Goal: Task Accomplishment & Management: Use online tool/utility

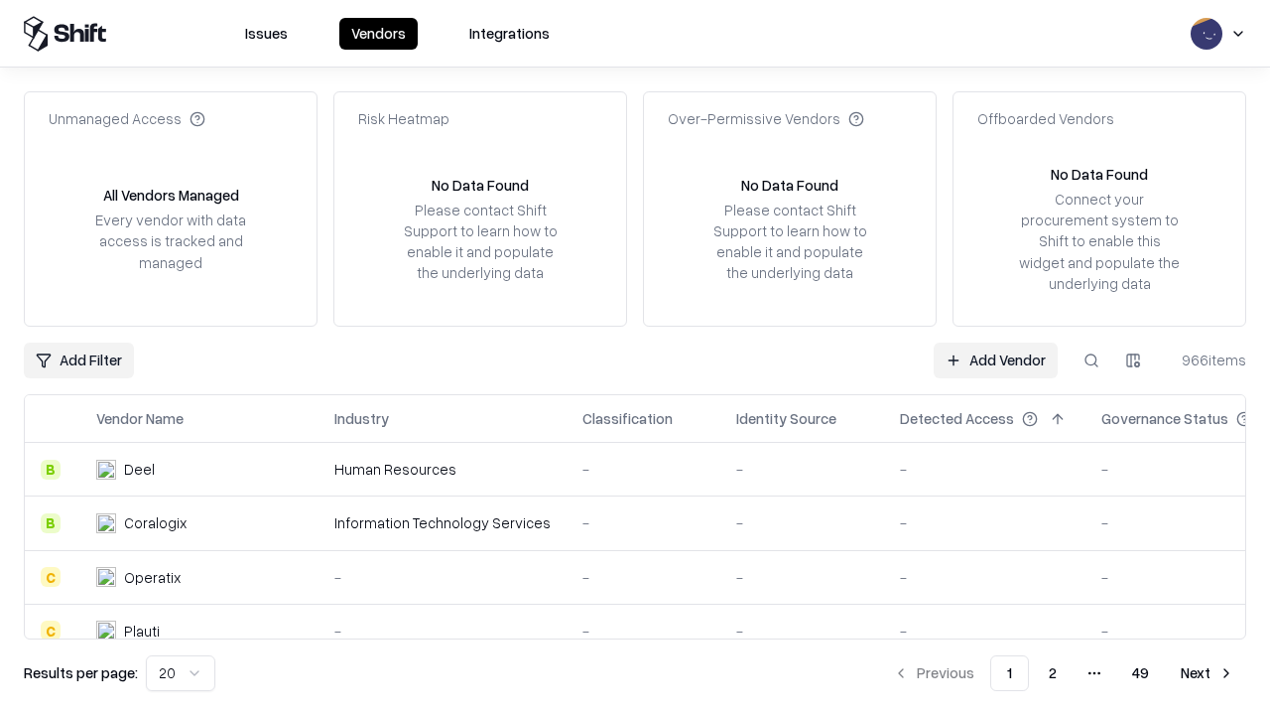
click at [996, 359] on link "Add Vendor" at bounding box center [996, 360] width 124 height 36
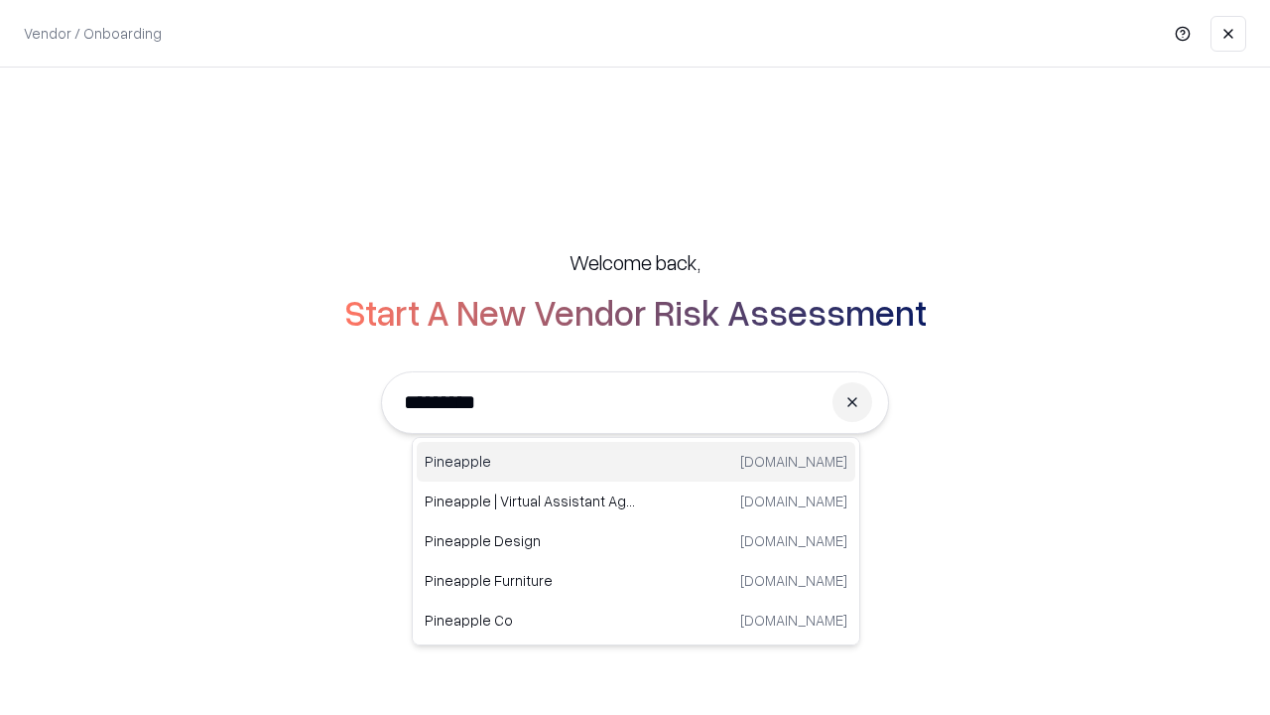
click at [636, 462] on div "Pineapple [DOMAIN_NAME]" at bounding box center [636, 462] width 439 height 40
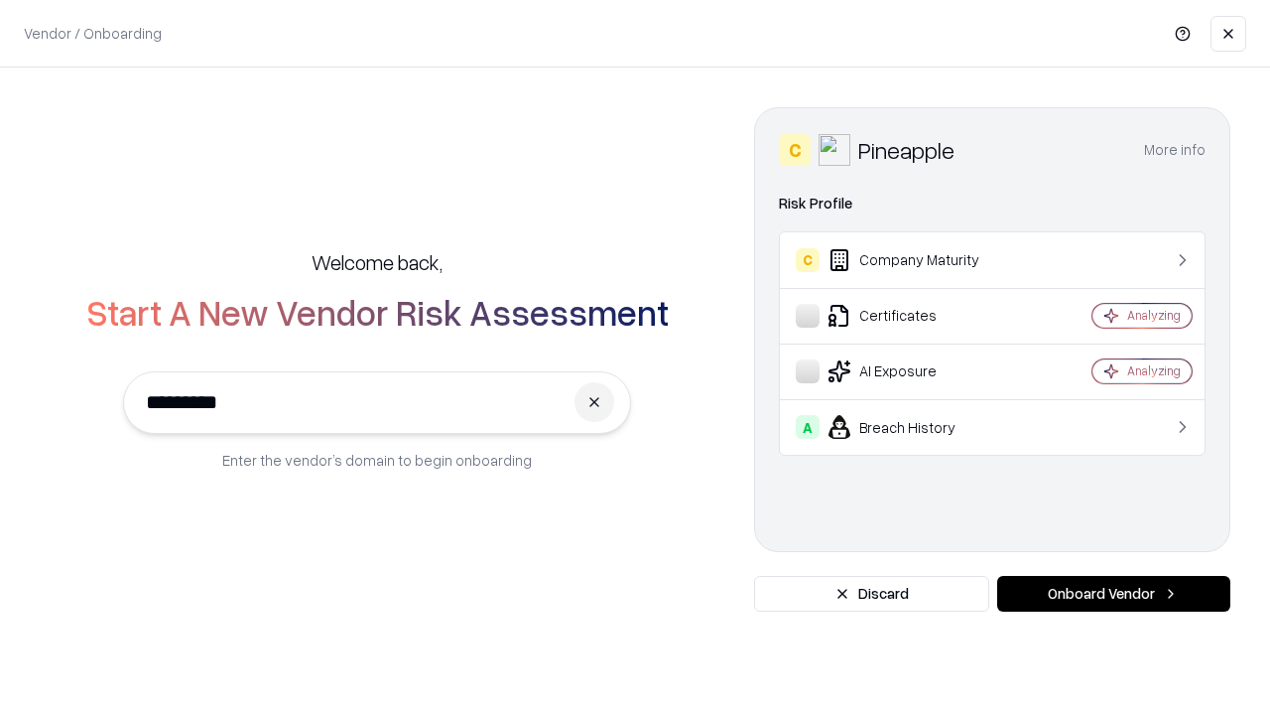
type input "*********"
click at [1114, 594] on button "Onboard Vendor" at bounding box center [1114, 594] width 233 height 36
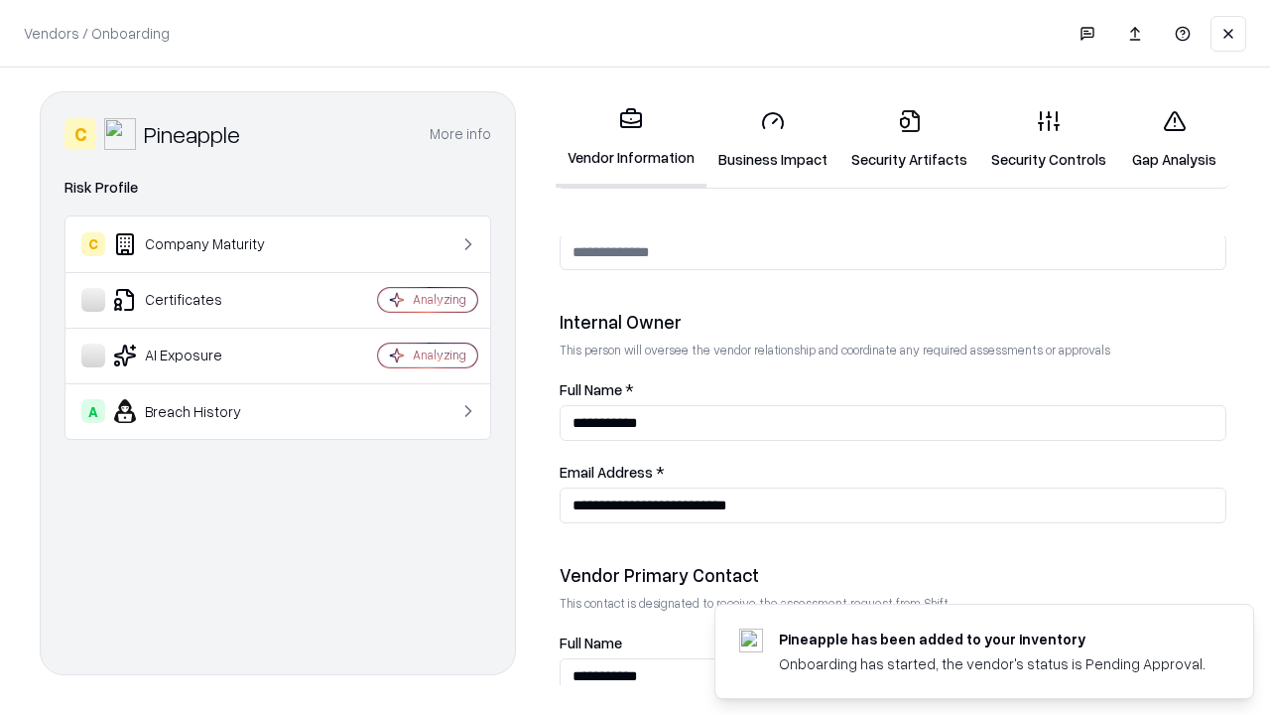
scroll to position [1028, 0]
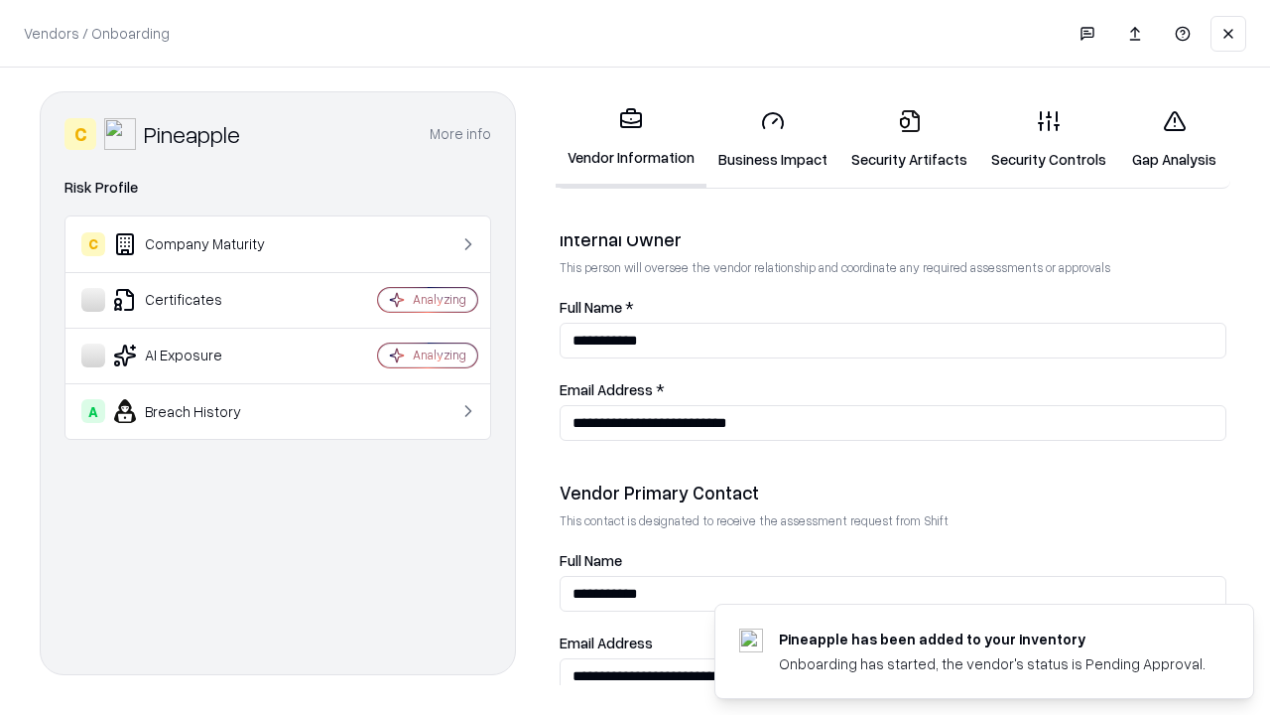
click at [773, 139] on link "Business Impact" at bounding box center [773, 139] width 133 height 92
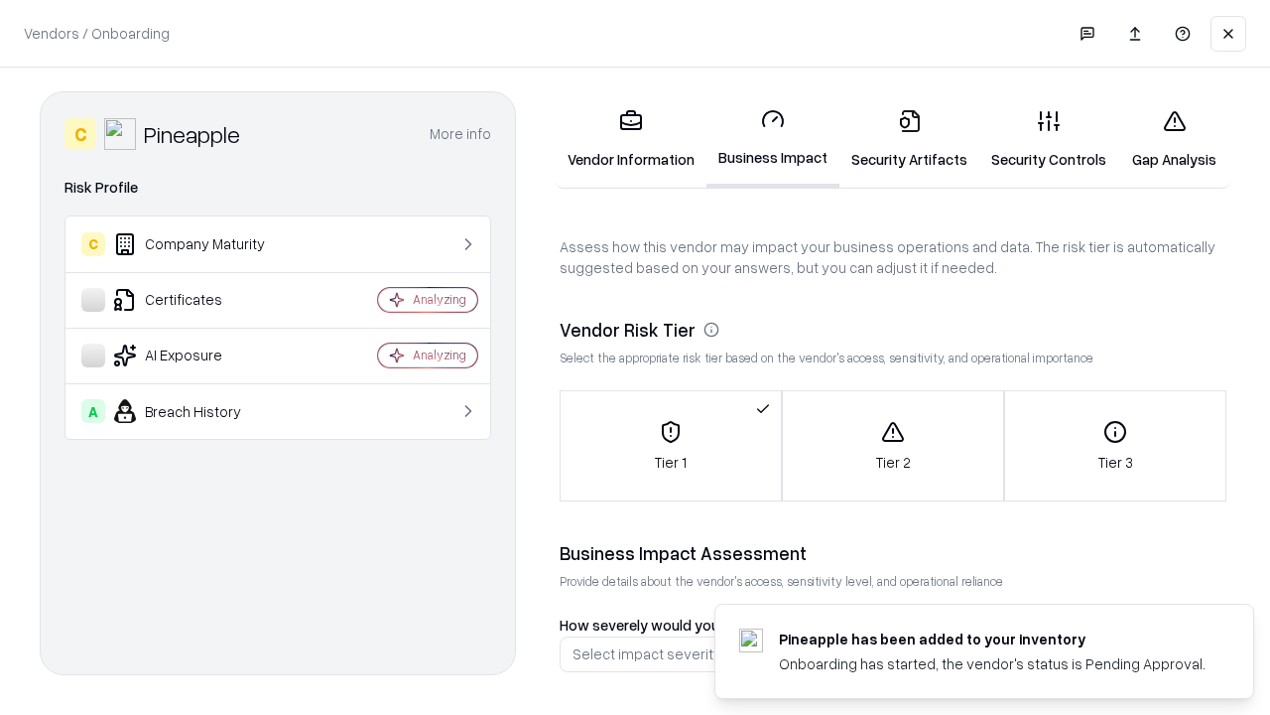
click at [909, 139] on link "Security Artifacts" at bounding box center [910, 139] width 140 height 92
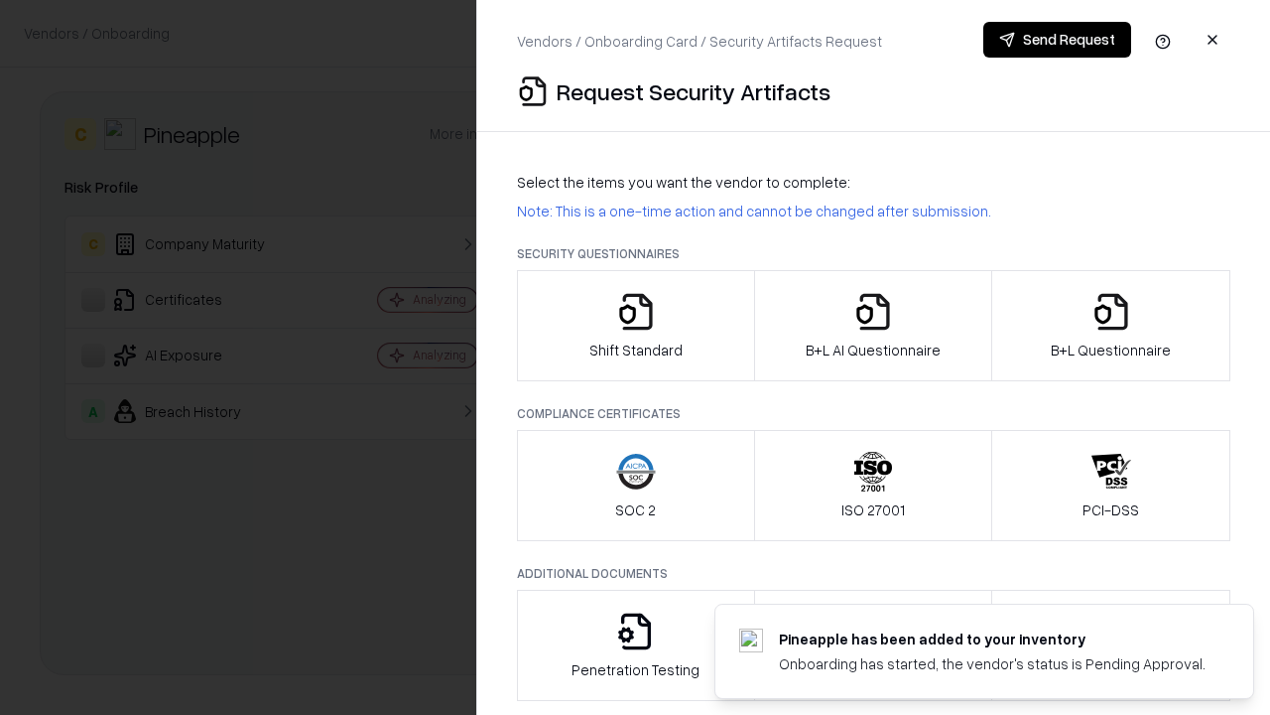
click at [635, 326] on icon "button" at bounding box center [636, 312] width 40 height 40
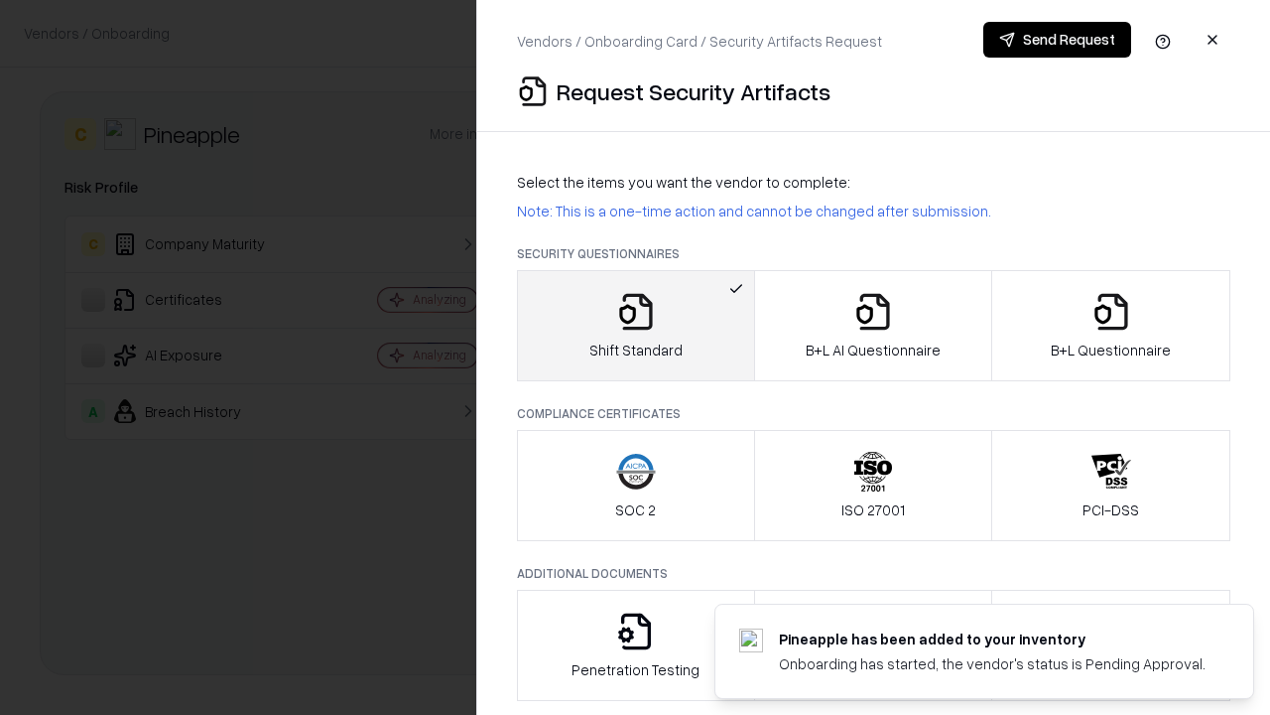
click at [1057, 40] on button "Send Request" at bounding box center [1058, 40] width 148 height 36
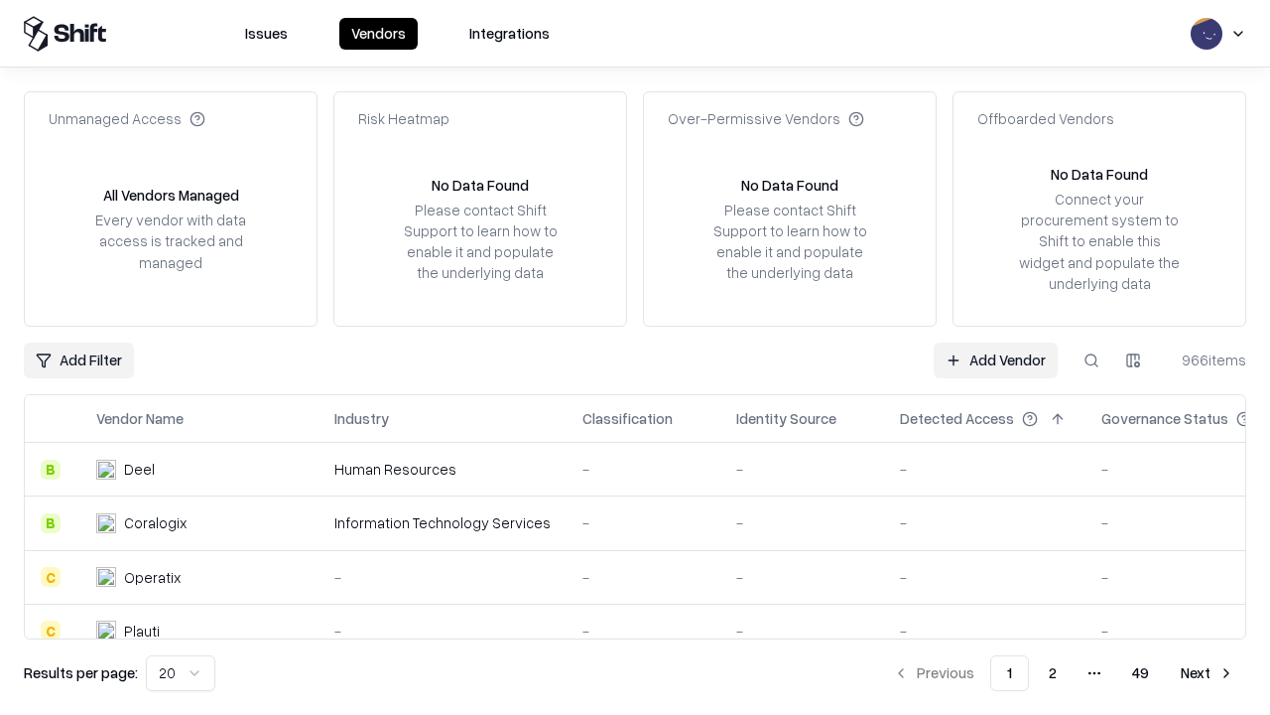
click at [1092, 359] on button at bounding box center [1092, 360] width 36 height 36
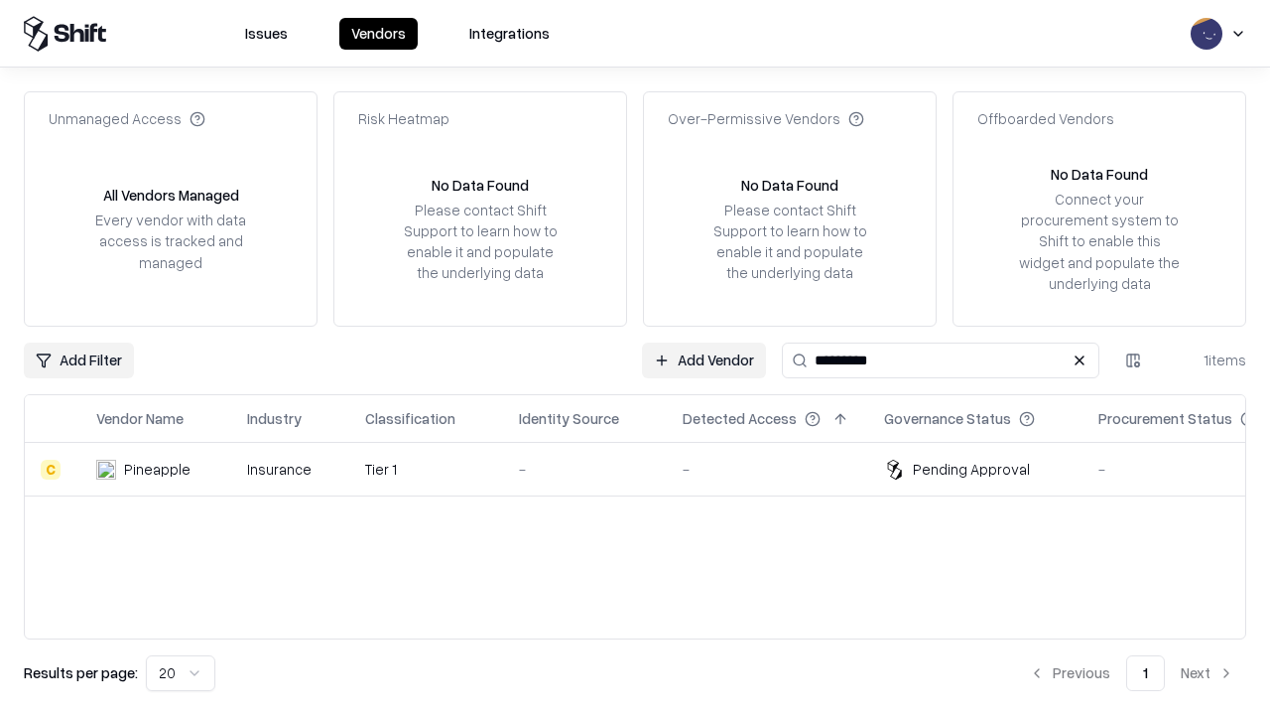
type input "*********"
click at [647, 468] on div "-" at bounding box center [585, 469] width 132 height 21
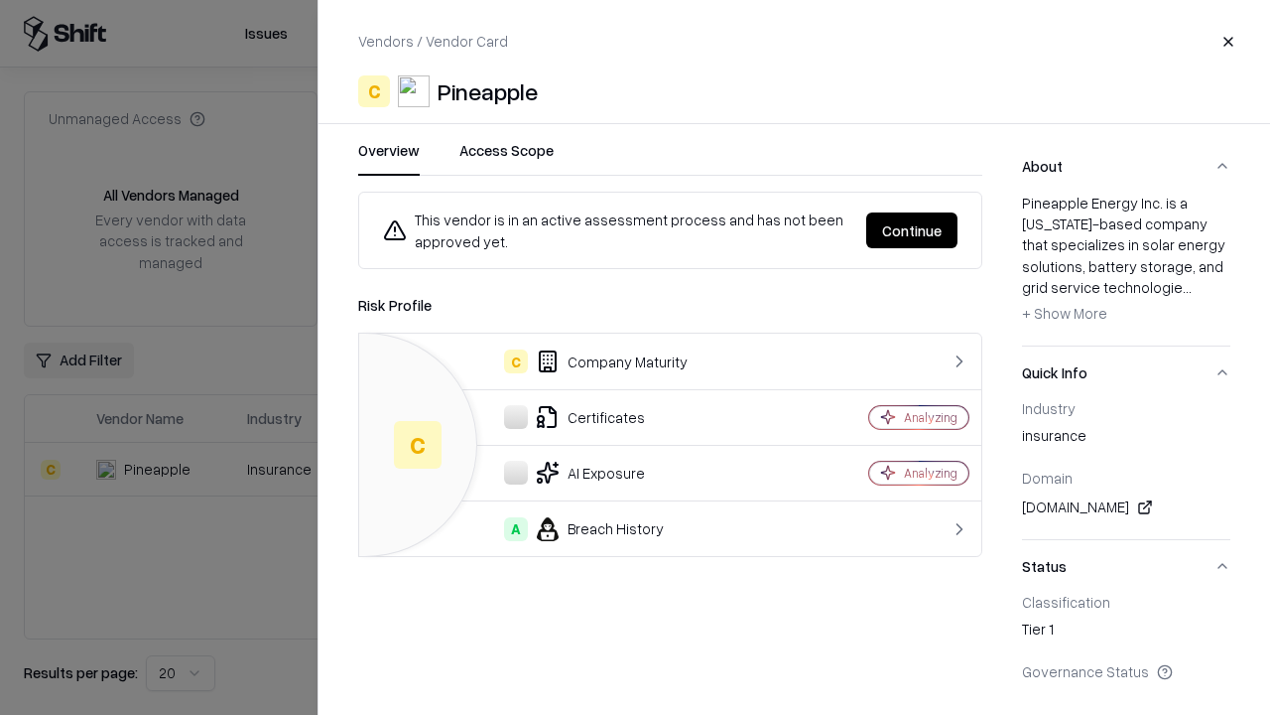
click at [912, 230] on button "Continue" at bounding box center [912, 230] width 91 height 36
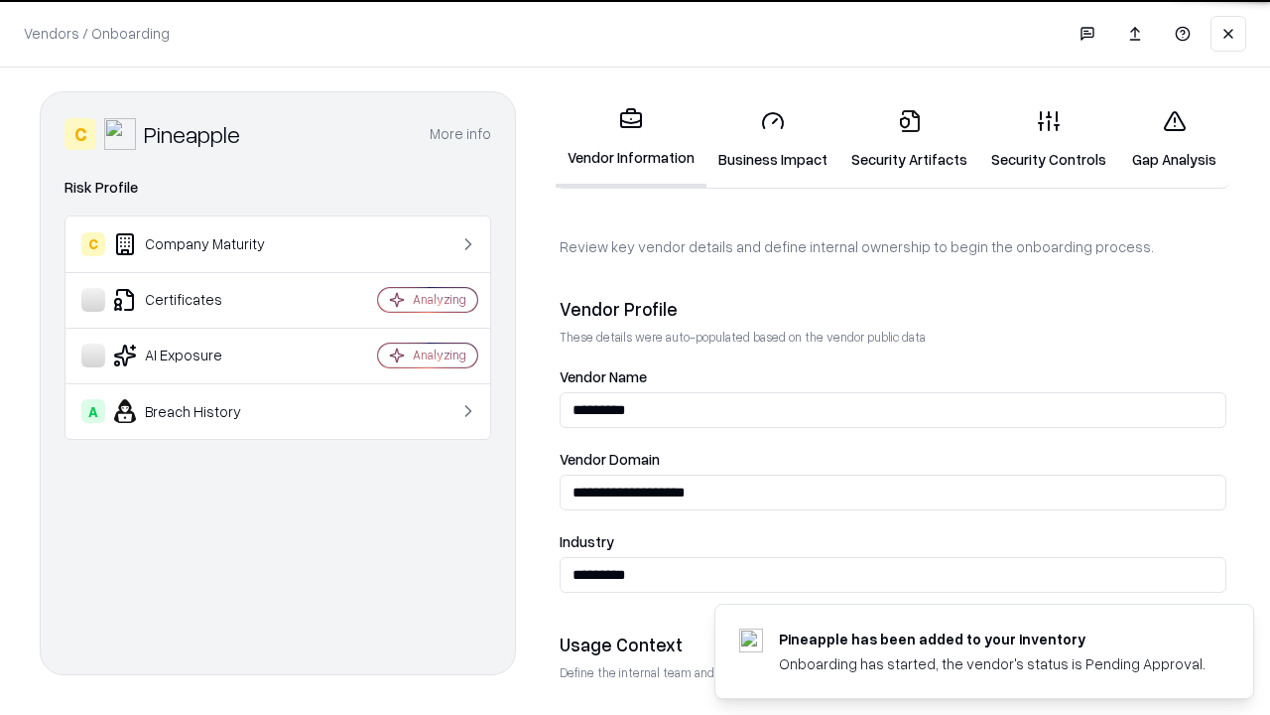
click at [909, 139] on link "Security Artifacts" at bounding box center [910, 139] width 140 height 92
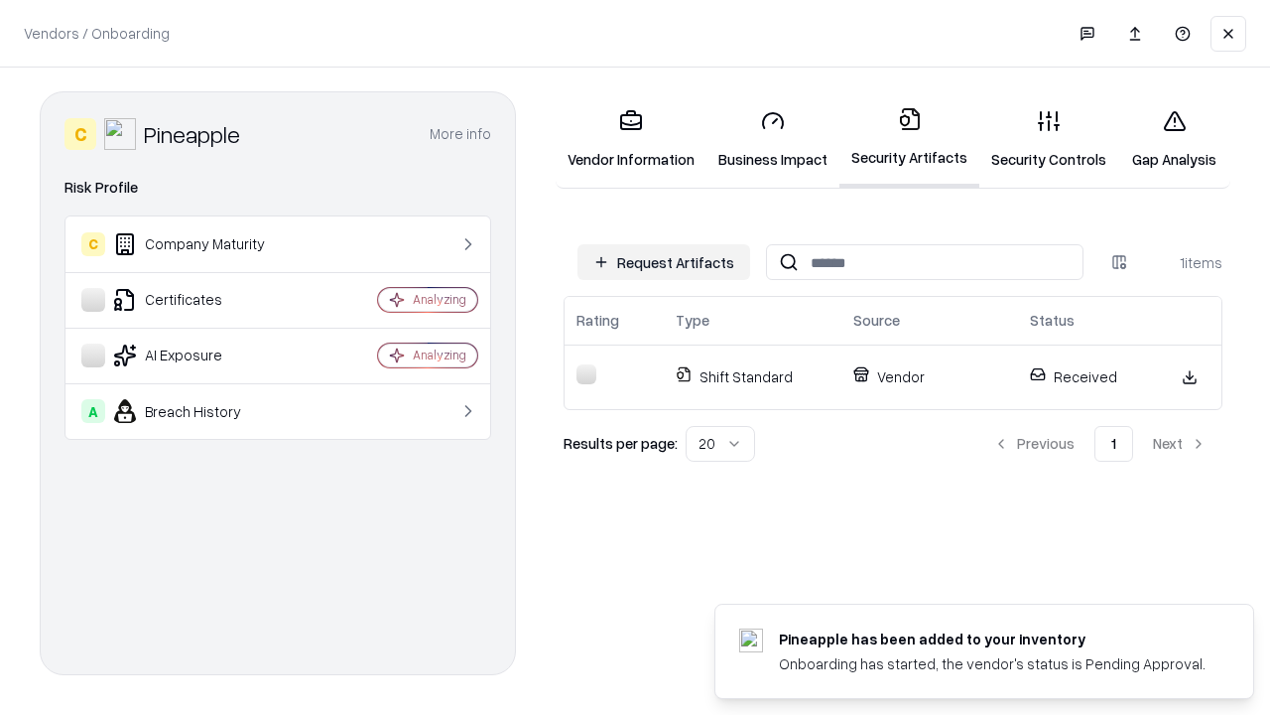
click at [1174, 139] on link "Gap Analysis" at bounding box center [1175, 139] width 112 height 92
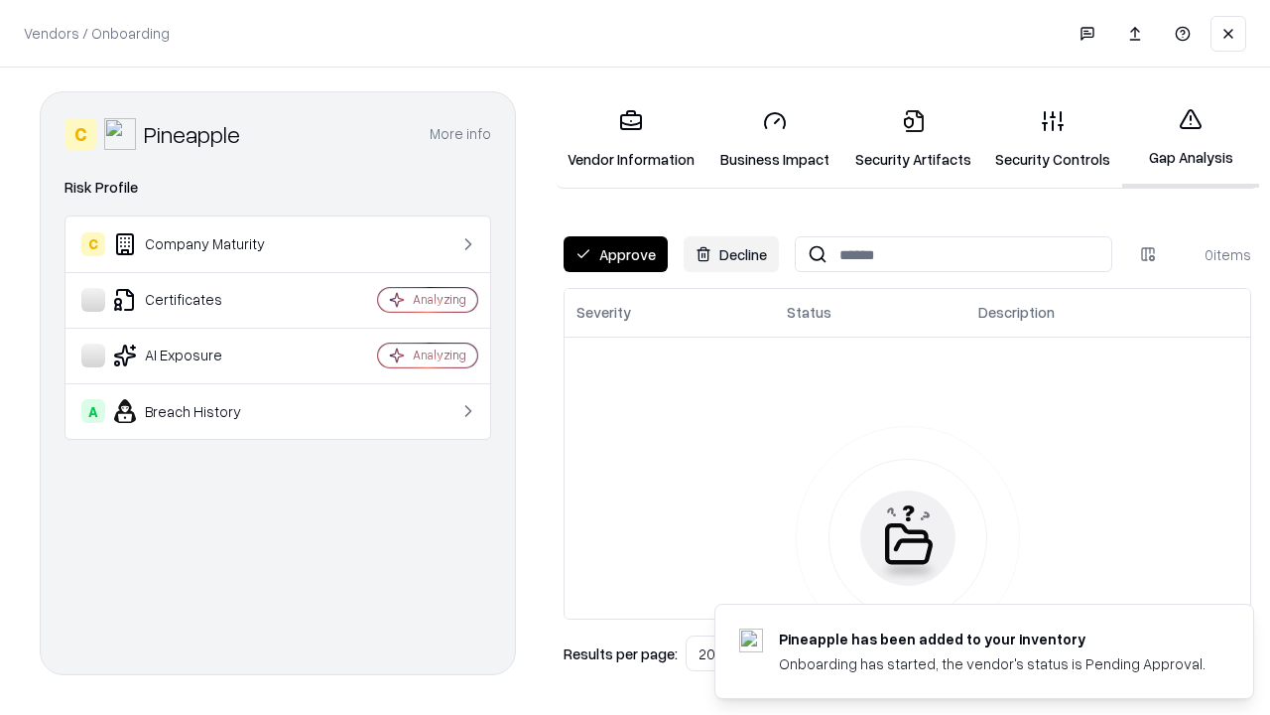
click at [615, 254] on button "Approve" at bounding box center [616, 254] width 104 height 36
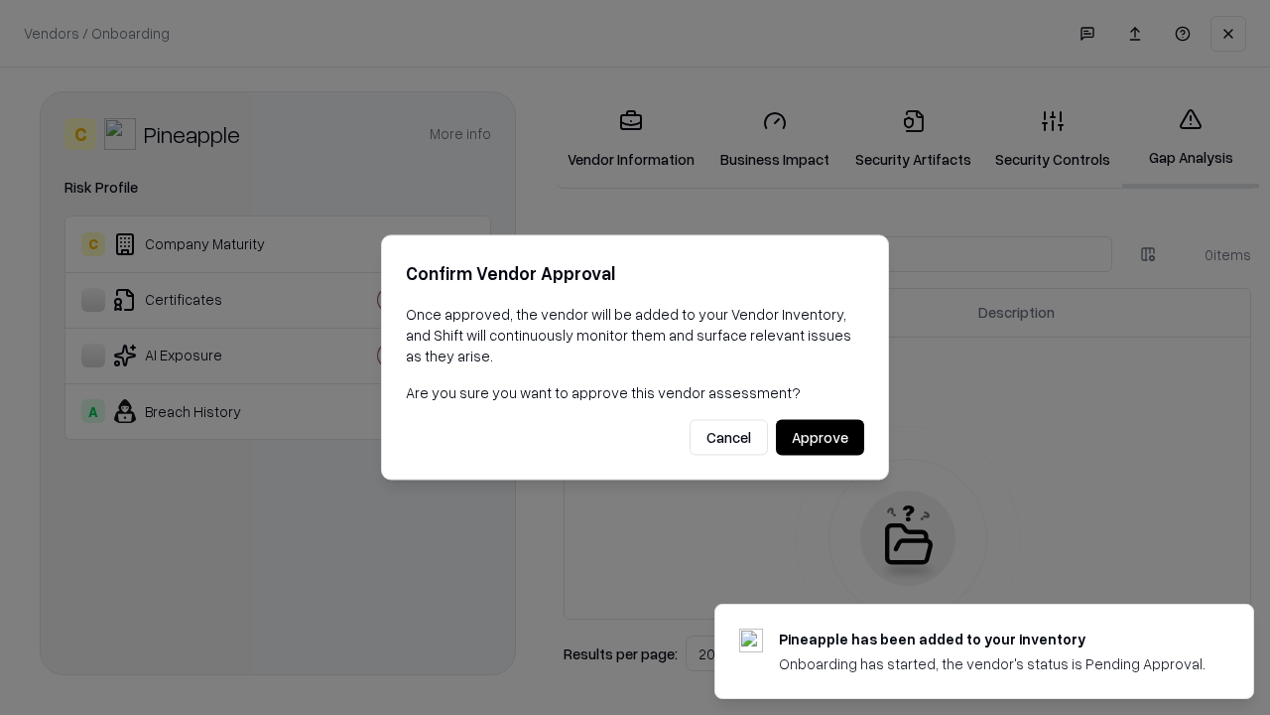
click at [820, 437] on button "Approve" at bounding box center [820, 438] width 88 height 36
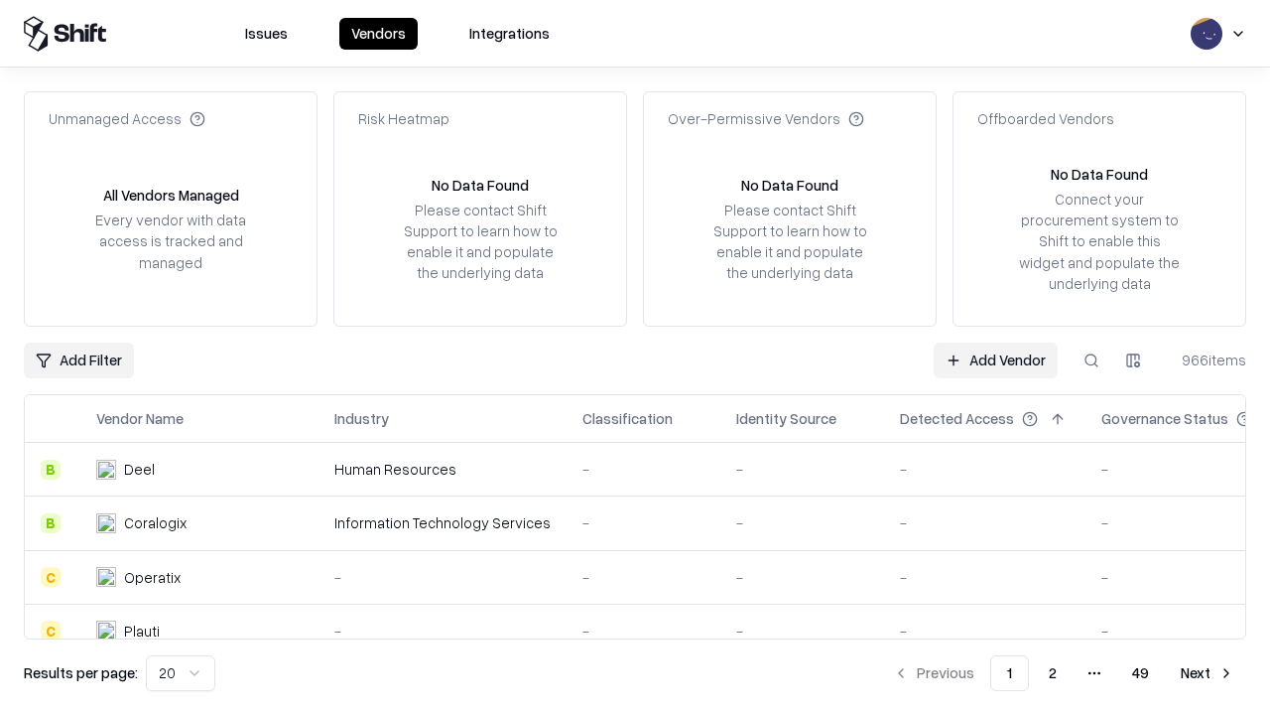
type input "*********"
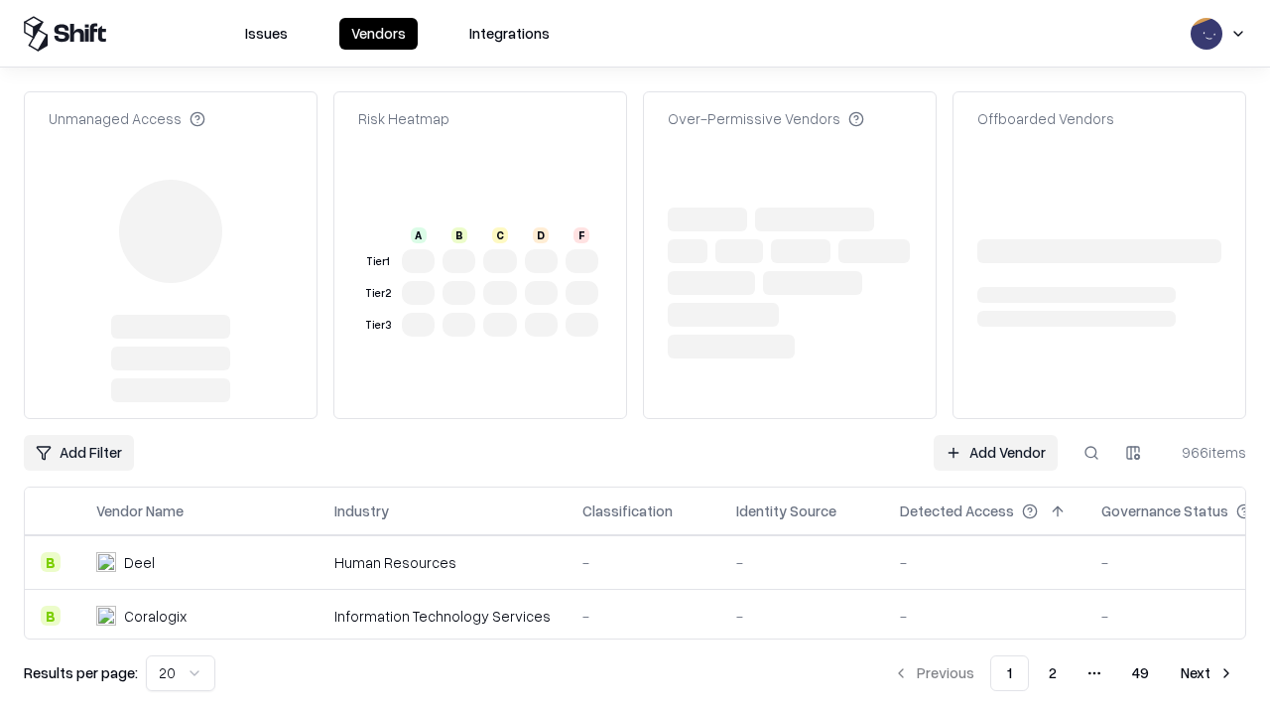
click at [996, 435] on link "Add Vendor" at bounding box center [996, 453] width 124 height 36
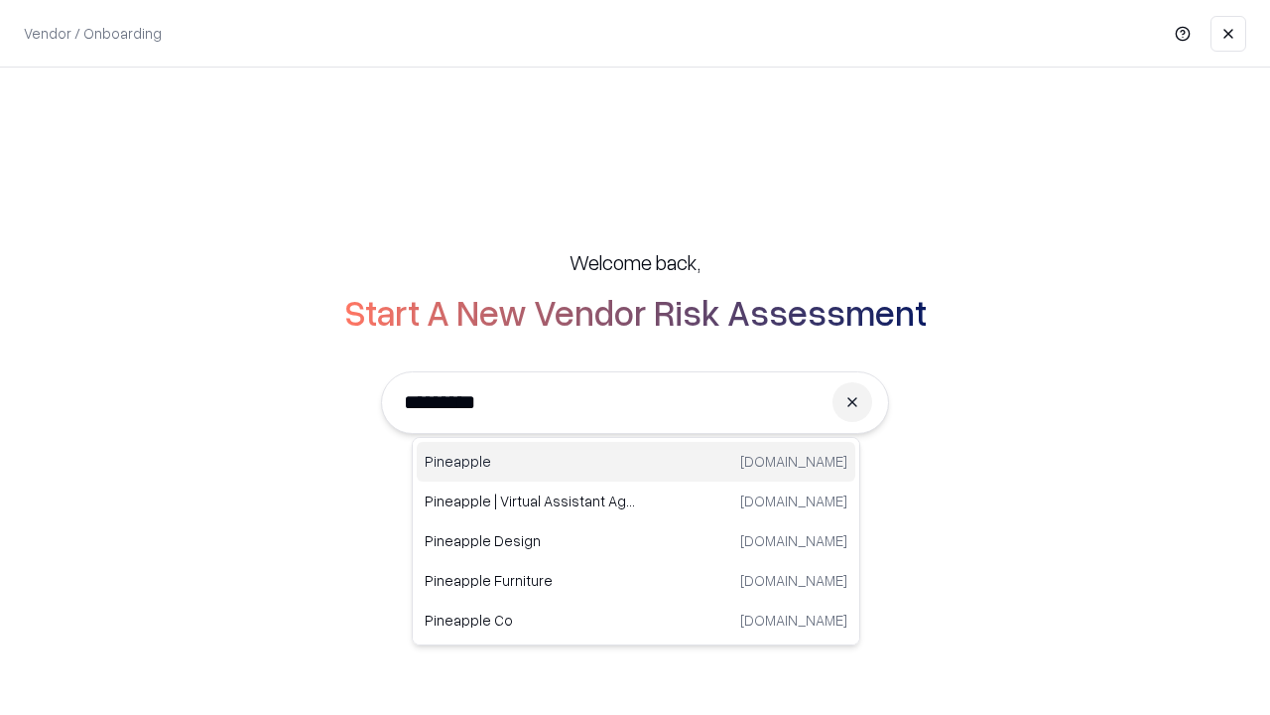
click at [636, 462] on div "Pineapple [DOMAIN_NAME]" at bounding box center [636, 462] width 439 height 40
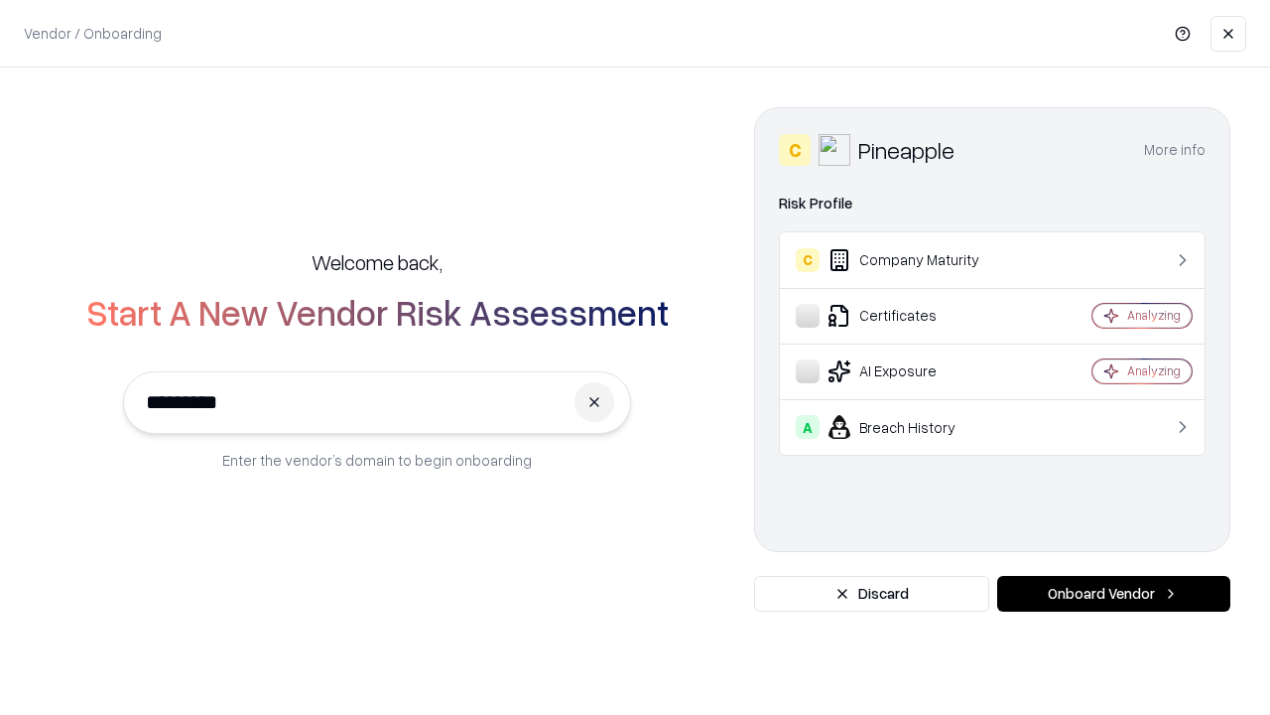
type input "*********"
click at [1114, 594] on button "Onboard Vendor" at bounding box center [1114, 594] width 233 height 36
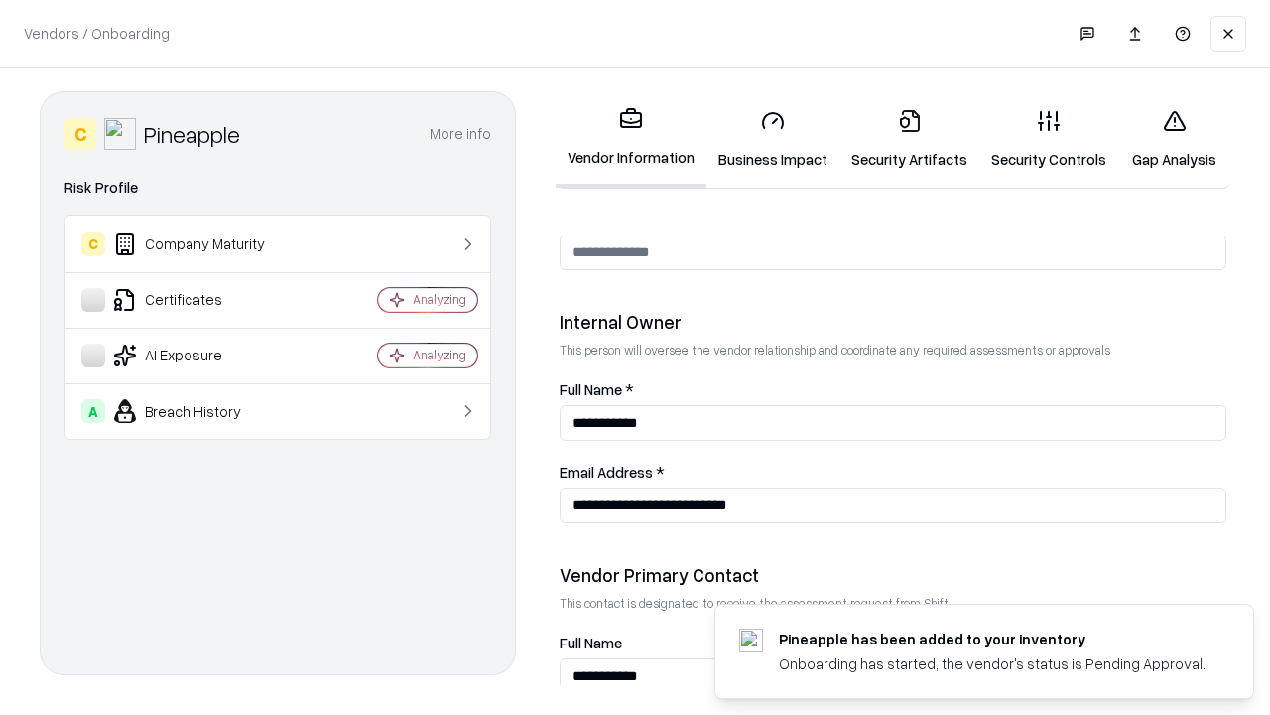
scroll to position [1028, 0]
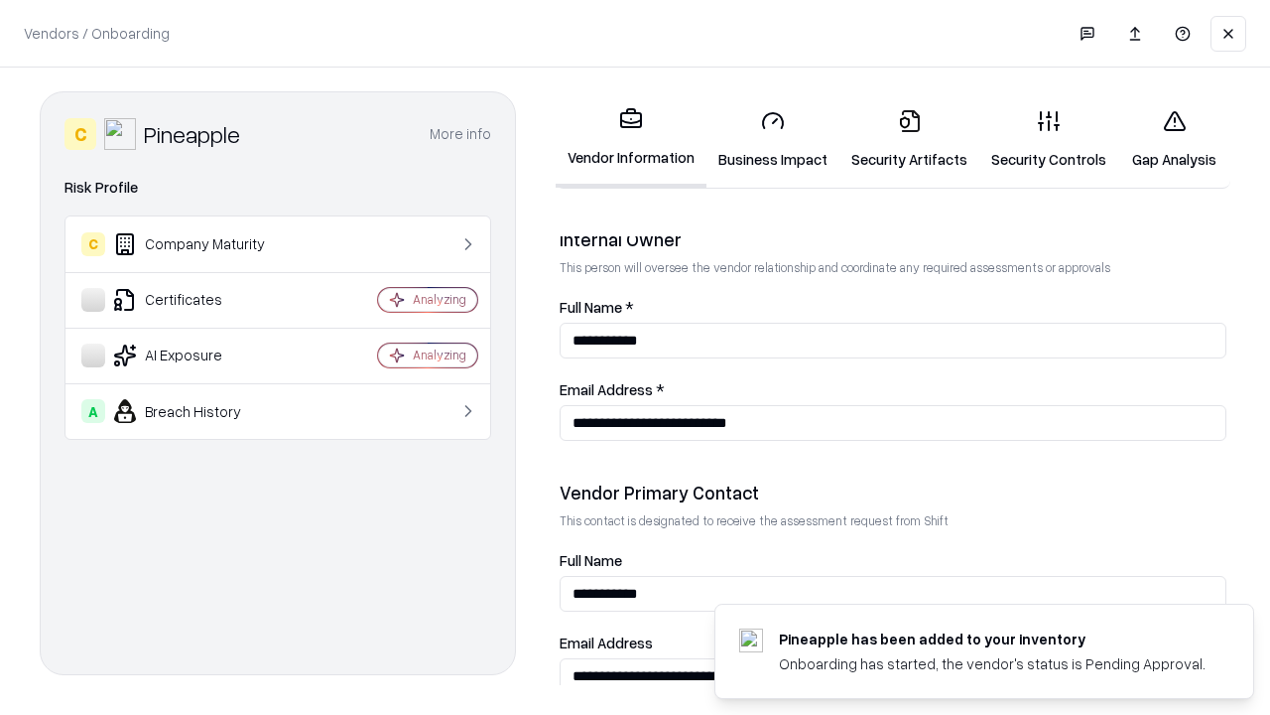
click at [1174, 139] on link "Gap Analysis" at bounding box center [1175, 139] width 112 height 92
